Goal: Task Accomplishment & Management: Manage account settings

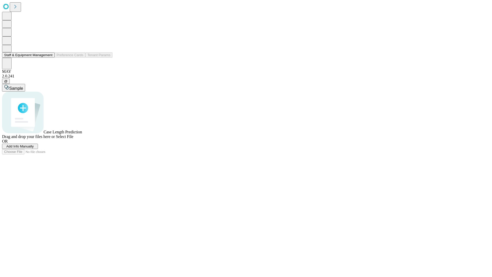
click at [48, 58] on button "Staff & Equipment Management" at bounding box center [28, 54] width 53 height 5
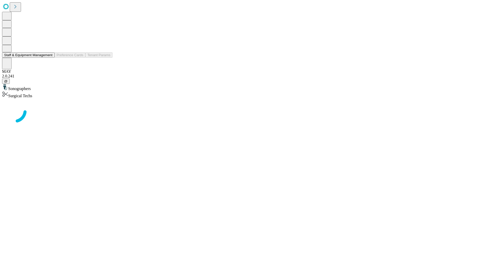
click at [49, 58] on button "Staff & Equipment Management" at bounding box center [28, 54] width 53 height 5
